Goal: Task Accomplishment & Management: Use online tool/utility

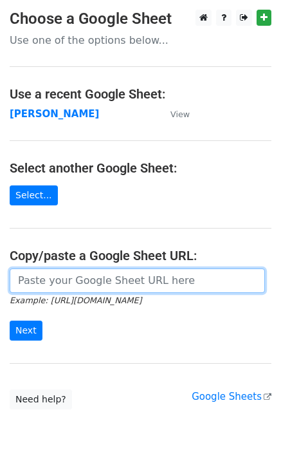
click at [24, 288] on input "url" at bounding box center [138, 281] width 256 height 24
paste input "[URL][DOMAIN_NAME]"
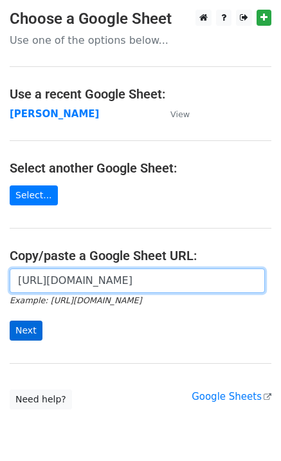
scroll to position [0, 363]
type input "[URL][DOMAIN_NAME]"
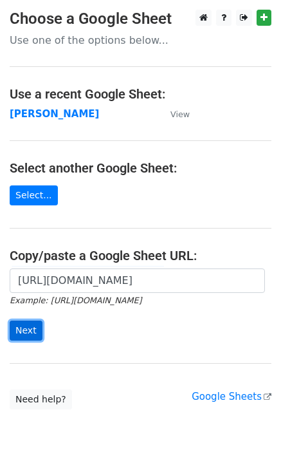
click at [21, 330] on input "Next" at bounding box center [26, 331] width 33 height 20
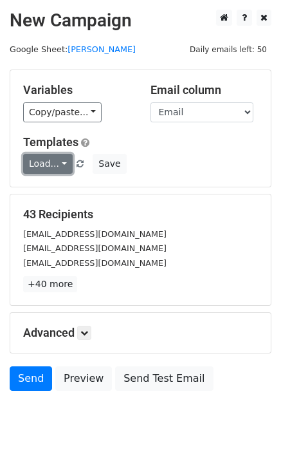
click at [48, 162] on link "Load..." at bounding box center [48, 164] width 50 height 20
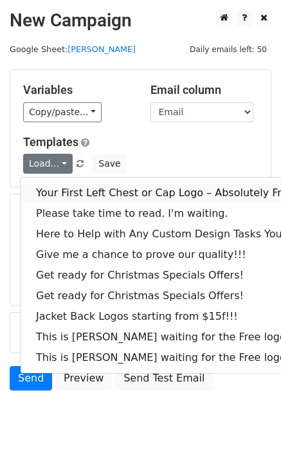
click at [75, 190] on link "Your First Left Chest or Cap Logo – Absolutely Free" at bounding box center [174, 193] width 307 height 21
